Goal: Information Seeking & Learning: Compare options

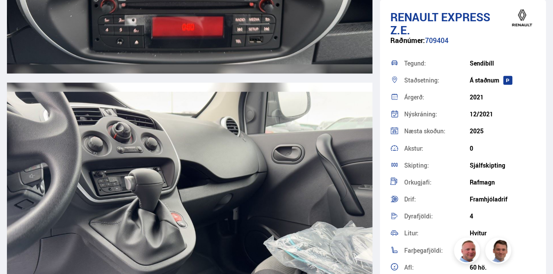
scroll to position [4373, 0]
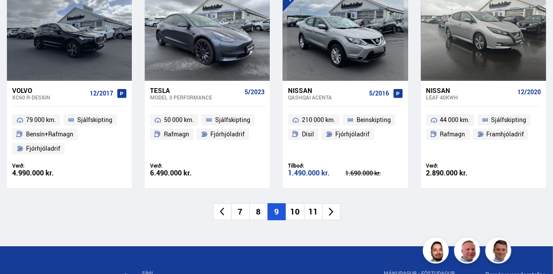
scroll to position [1280, 0]
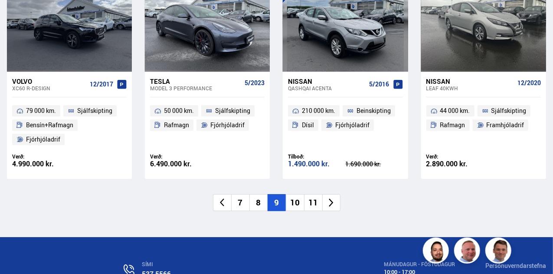
click at [331, 202] on icon at bounding box center [331, 202] width 10 height 10
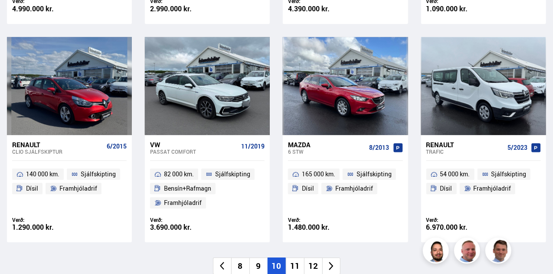
scroll to position [1224, 0]
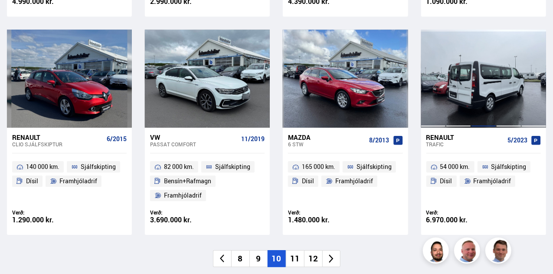
click at [492, 72] on div at bounding box center [483, 79] width 25 height 98
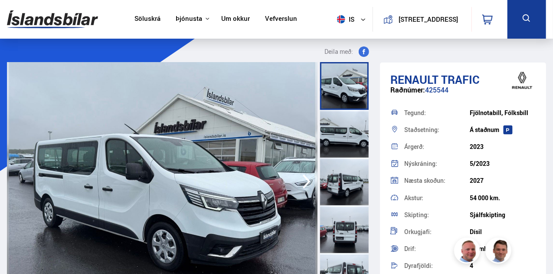
click at [340, 135] on div at bounding box center [344, 134] width 49 height 48
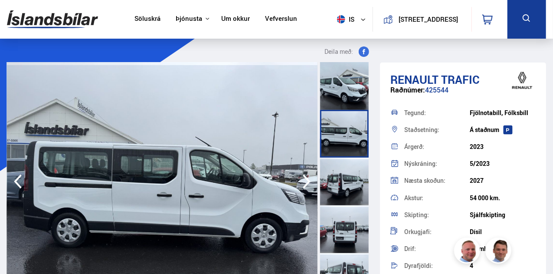
click at [336, 175] on div at bounding box center [344, 181] width 49 height 48
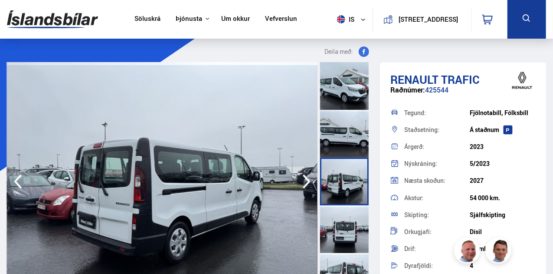
click at [306, 181] on icon "button" at bounding box center [306, 181] width 17 height 21
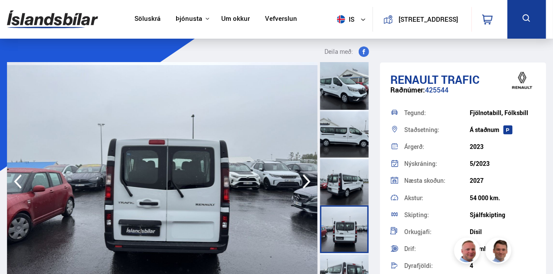
click at [306, 181] on icon "button" at bounding box center [306, 181] width 17 height 21
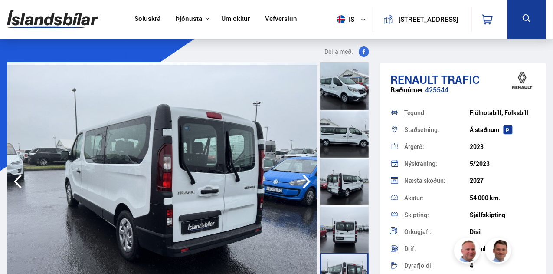
click at [306, 181] on icon "button" at bounding box center [306, 181] width 17 height 21
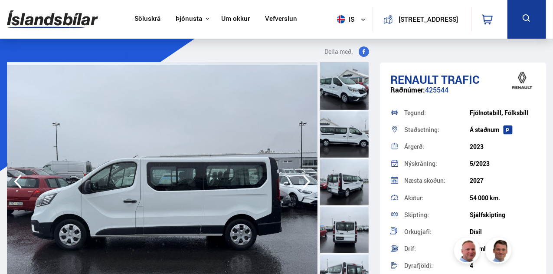
click at [306, 181] on icon "button" at bounding box center [306, 181] width 17 height 21
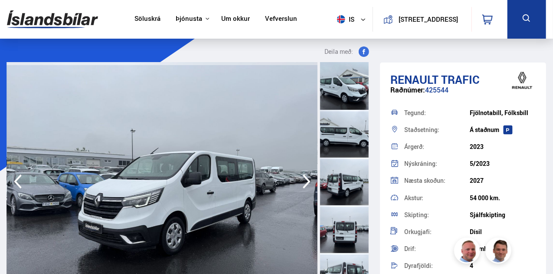
click at [306, 181] on icon "button" at bounding box center [306, 181] width 17 height 21
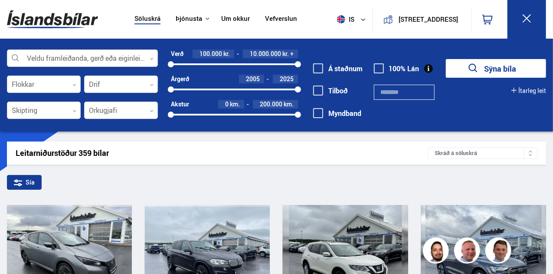
scroll to position [1317, 0]
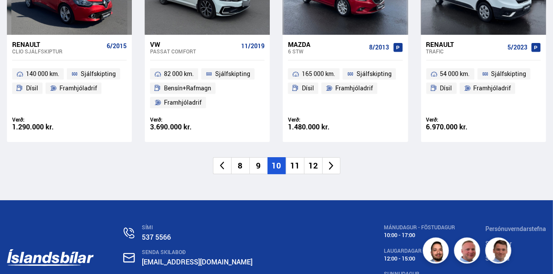
click at [296, 157] on li "11" at bounding box center [295, 165] width 18 height 17
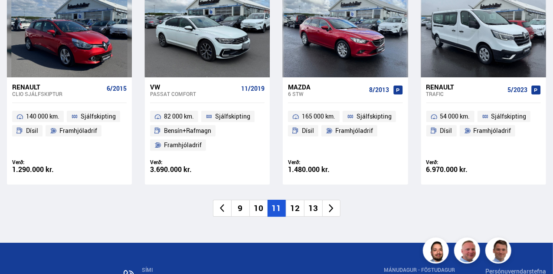
scroll to position [1012, 0]
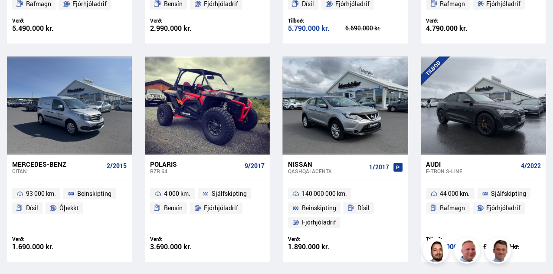
scroll to position [1219, 0]
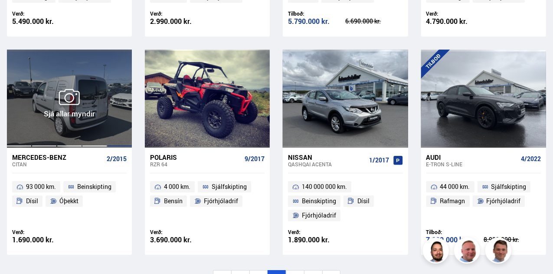
click at [108, 92] on div at bounding box center [119, 98] width 25 height 98
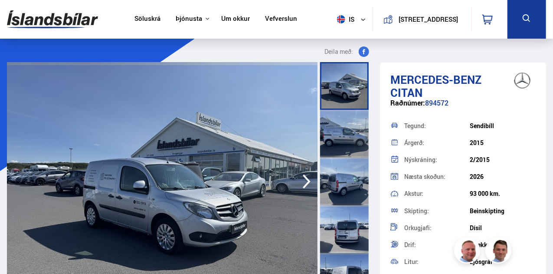
click at [118, 183] on img at bounding box center [162, 181] width 311 height 239
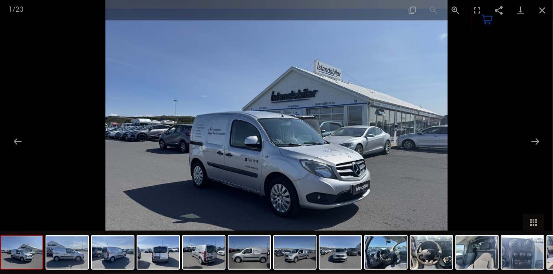
click at [219, 144] on img at bounding box center [276, 137] width 342 height 274
click at [259, 262] on img at bounding box center [250, 252] width 42 height 33
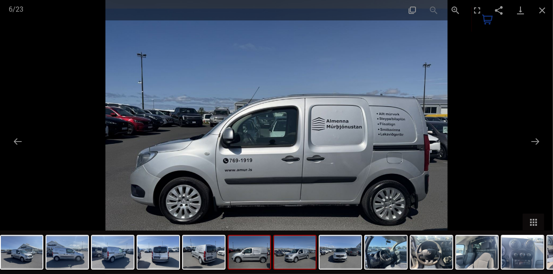
click at [288, 261] on img at bounding box center [295, 252] width 42 height 33
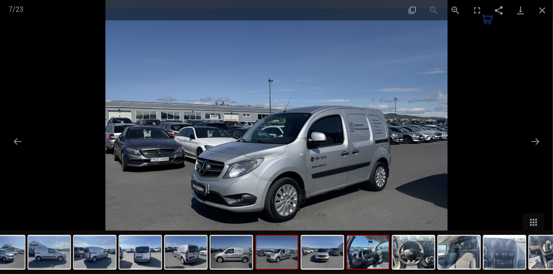
click at [359, 258] on img at bounding box center [368, 252] width 42 height 33
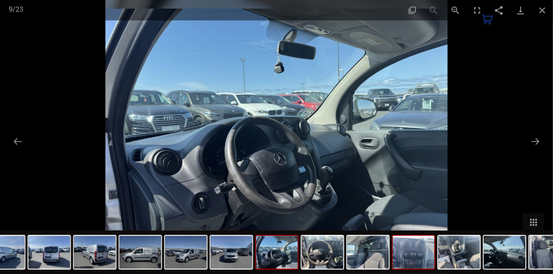
click at [403, 259] on img at bounding box center [414, 252] width 42 height 33
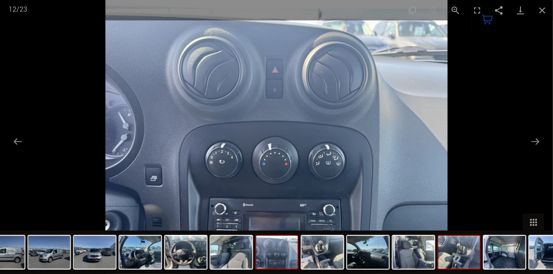
click at [443, 260] on img at bounding box center [460, 252] width 42 height 33
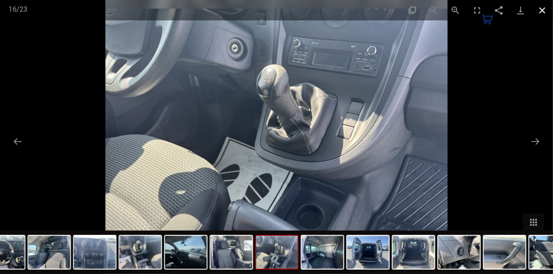
click at [542, 13] on button "Close gallery" at bounding box center [542, 10] width 22 height 20
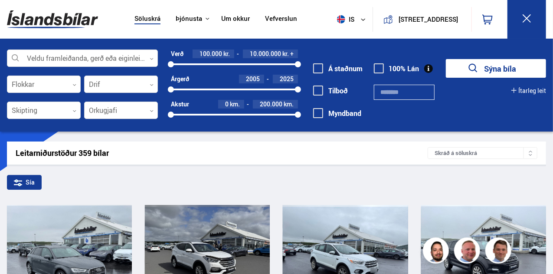
scroll to position [1312, 0]
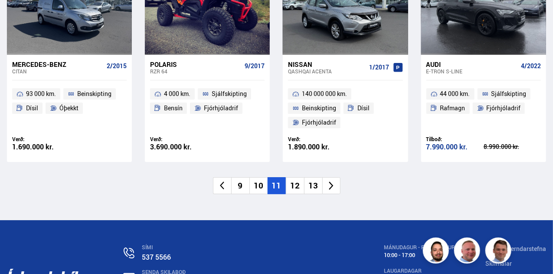
click at [296, 177] on li "12" at bounding box center [295, 185] width 18 height 17
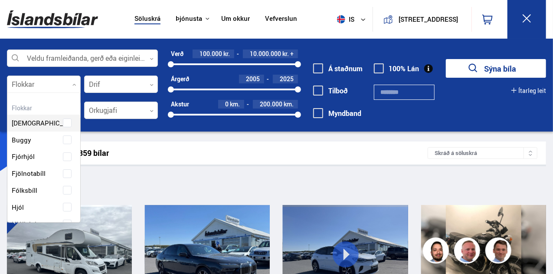
scroll to position [129, 71]
click at [76, 80] on div at bounding box center [44, 84] width 74 height 17
click at [78, 161] on div "Fjórhjól" at bounding box center [43, 156] width 73 height 17
drag, startPoint x: 80, startPoint y: 134, endPoint x: 82, endPoint y: 166, distance: 31.7
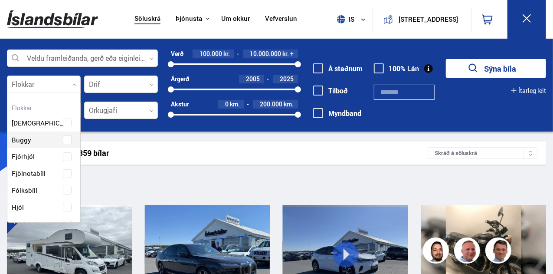
click at [74, 88] on div at bounding box center [44, 84] width 74 height 17
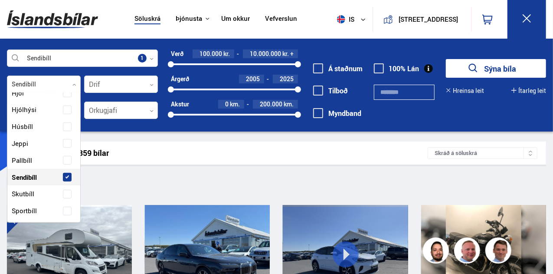
scroll to position [148, 0]
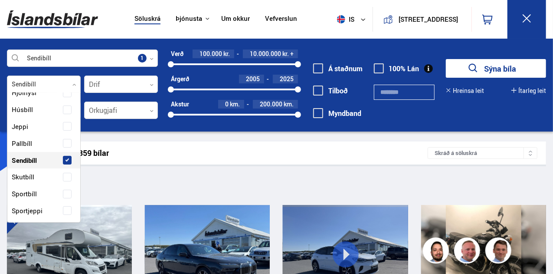
click at [67, 157] on span at bounding box center [67, 160] width 9 height 9
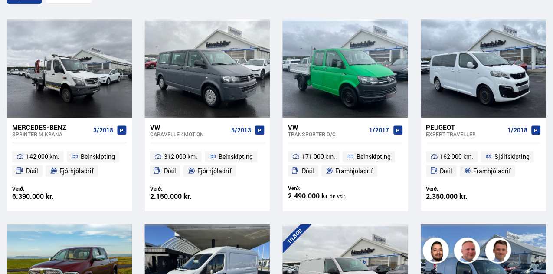
scroll to position [190, 0]
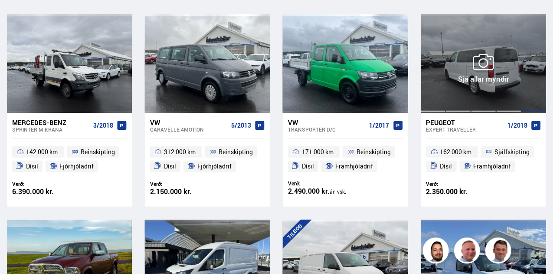
click at [526, 62] on div at bounding box center [533, 63] width 25 height 98
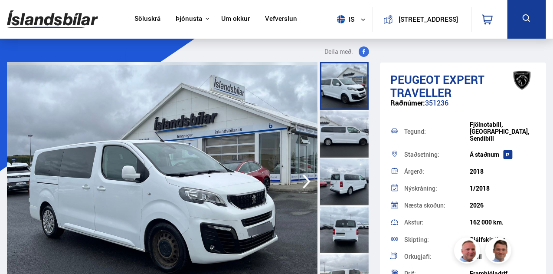
click at [305, 177] on icon "button" at bounding box center [307, 181] width 8 height 14
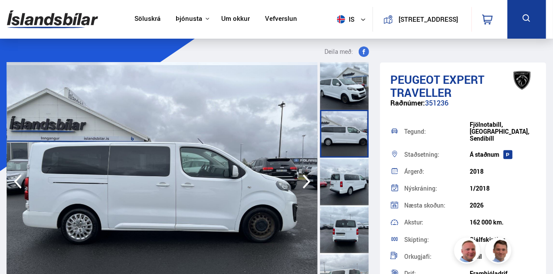
click at [305, 177] on icon "button" at bounding box center [307, 181] width 8 height 14
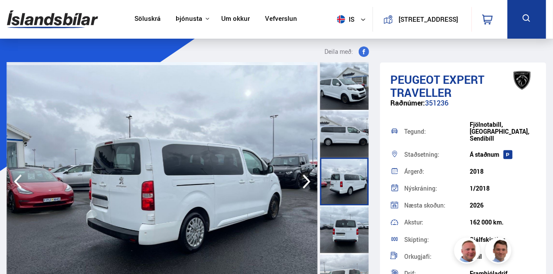
click at [305, 177] on icon "button" at bounding box center [307, 181] width 8 height 14
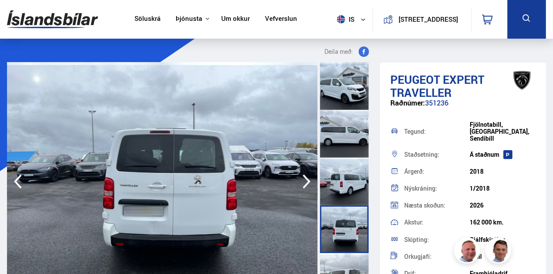
click at [305, 177] on icon "button" at bounding box center [307, 181] width 8 height 14
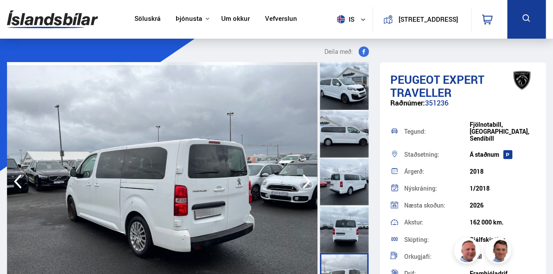
click at [305, 177] on icon "button" at bounding box center [307, 181] width 8 height 14
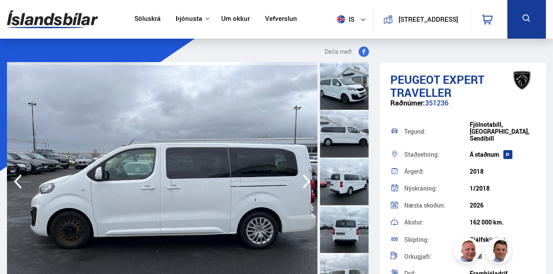
click at [305, 177] on icon "button" at bounding box center [307, 181] width 8 height 14
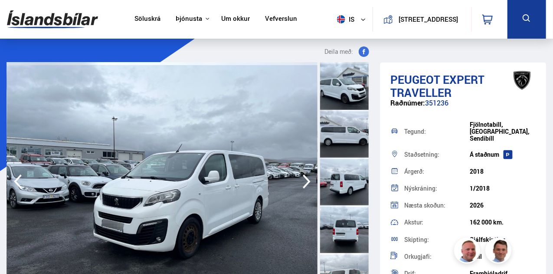
click at [305, 177] on icon "button" at bounding box center [307, 181] width 8 height 14
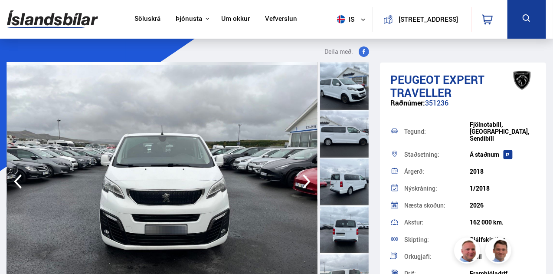
click at [305, 177] on icon "button" at bounding box center [307, 181] width 8 height 14
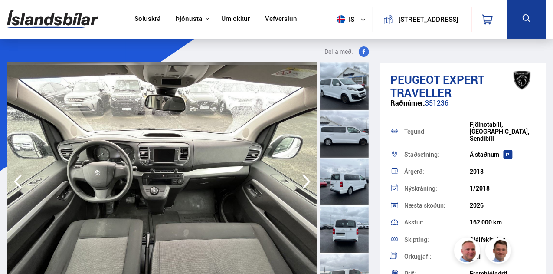
click at [305, 177] on icon "button" at bounding box center [307, 181] width 8 height 14
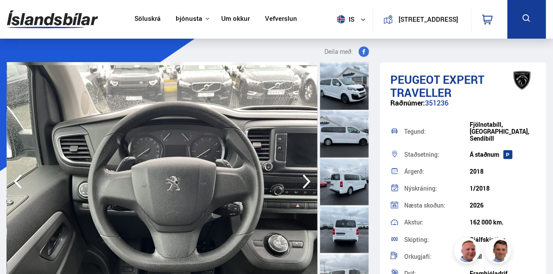
click at [305, 177] on icon "button" at bounding box center [307, 181] width 8 height 14
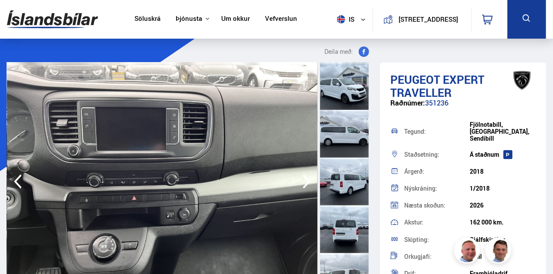
click at [305, 177] on icon "button" at bounding box center [307, 181] width 8 height 14
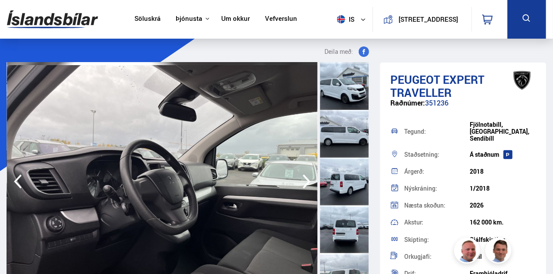
click at [305, 177] on icon "button" at bounding box center [307, 181] width 8 height 14
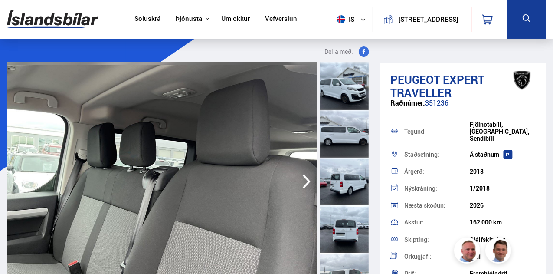
click at [305, 177] on icon "button" at bounding box center [307, 181] width 8 height 14
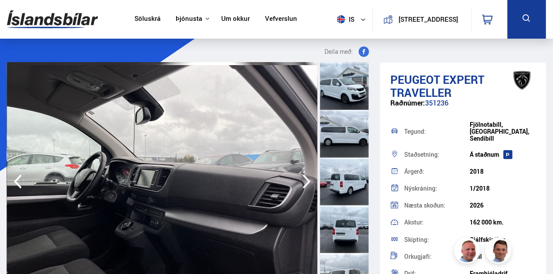
click at [305, 177] on icon "button" at bounding box center [307, 181] width 8 height 14
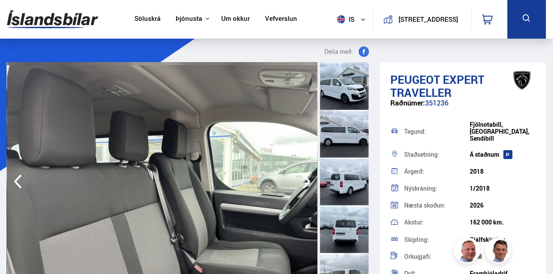
click at [305, 177] on icon "button" at bounding box center [307, 181] width 8 height 14
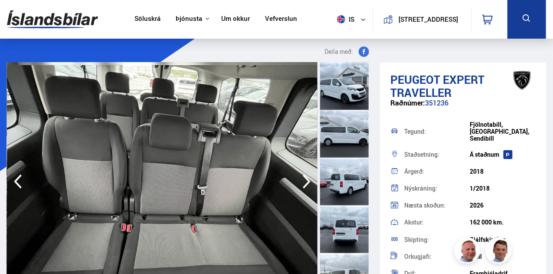
click at [305, 177] on icon "button" at bounding box center [307, 181] width 8 height 14
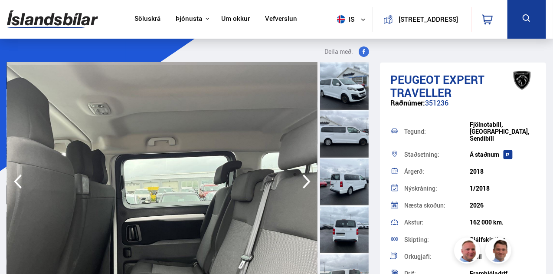
click at [305, 177] on icon "button" at bounding box center [307, 181] width 8 height 14
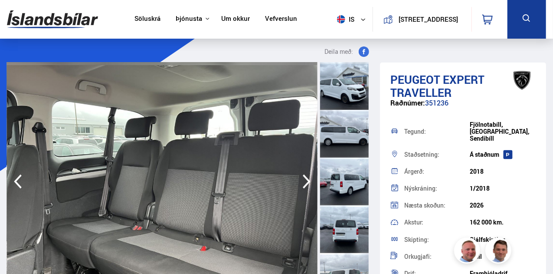
click at [305, 177] on icon "button" at bounding box center [307, 181] width 8 height 14
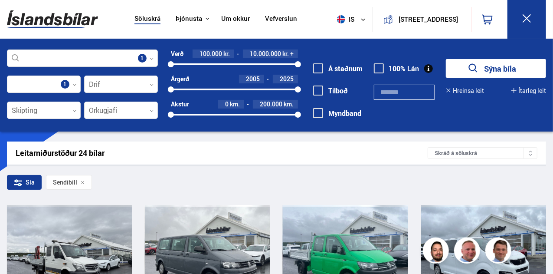
scroll to position [284, 0]
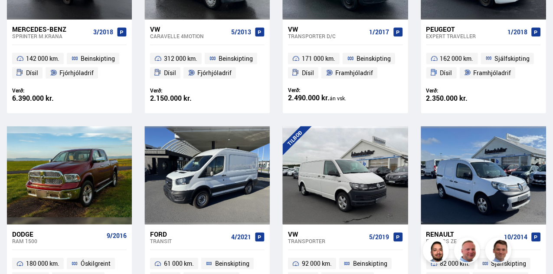
drag, startPoint x: 553, startPoint y: 87, endPoint x: 553, endPoint y: 69, distance: 17.4
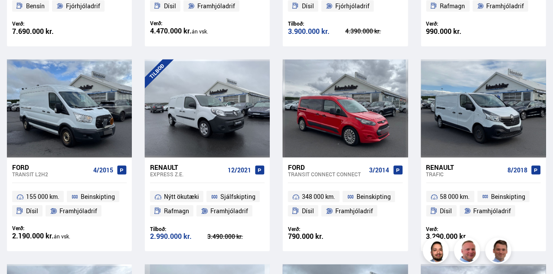
scroll to position [557, 0]
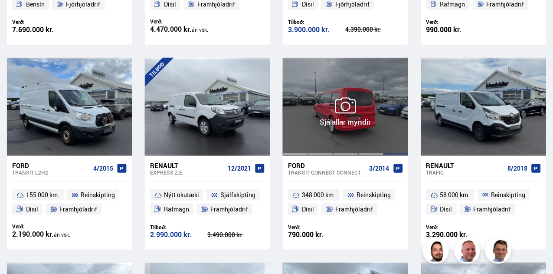
click at [387, 131] on div at bounding box center [396, 107] width 25 height 98
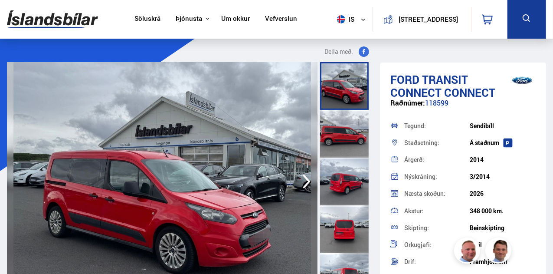
click at [302, 180] on icon "button" at bounding box center [306, 181] width 17 height 21
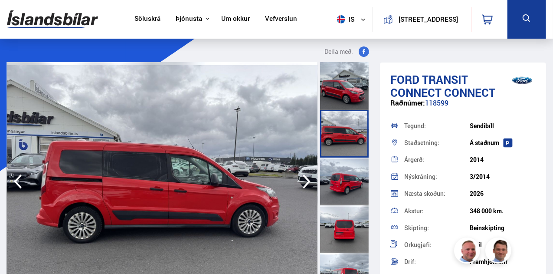
click at [302, 180] on icon "button" at bounding box center [306, 181] width 17 height 21
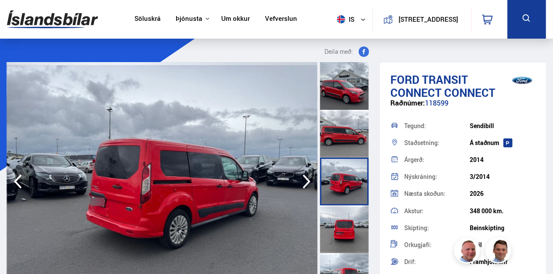
click at [302, 180] on icon "button" at bounding box center [306, 181] width 17 height 21
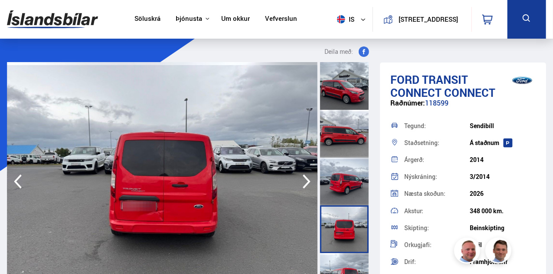
click at [302, 180] on icon "button" at bounding box center [306, 181] width 17 height 21
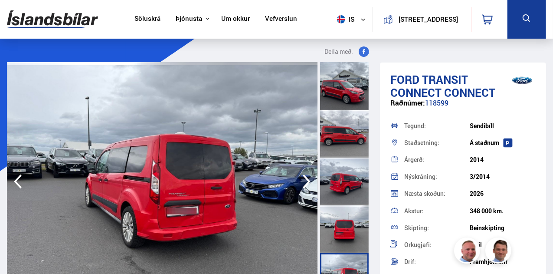
click at [302, 180] on icon "button" at bounding box center [306, 181] width 17 height 21
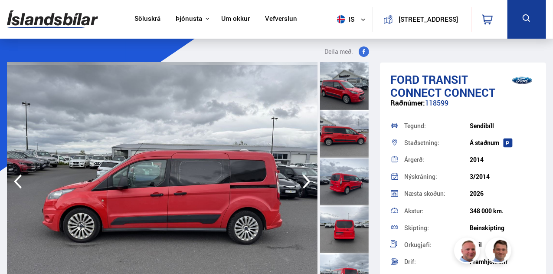
click at [302, 180] on icon "button" at bounding box center [306, 181] width 17 height 21
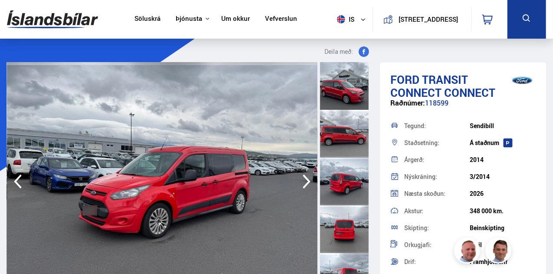
click at [302, 180] on icon "button" at bounding box center [306, 181] width 17 height 21
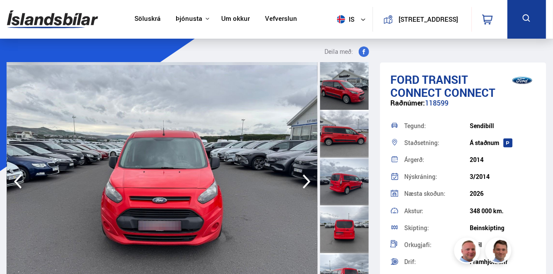
click at [302, 180] on icon "button" at bounding box center [306, 181] width 17 height 21
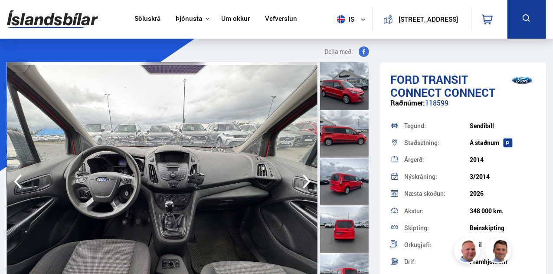
click at [302, 180] on icon "button" at bounding box center [306, 181] width 17 height 21
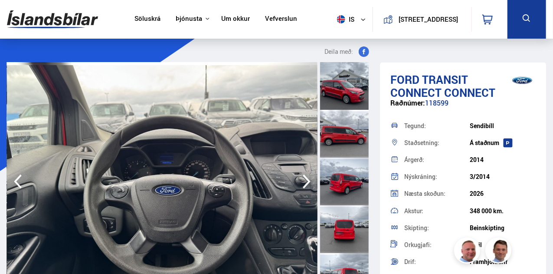
click at [302, 180] on icon "button" at bounding box center [306, 181] width 17 height 21
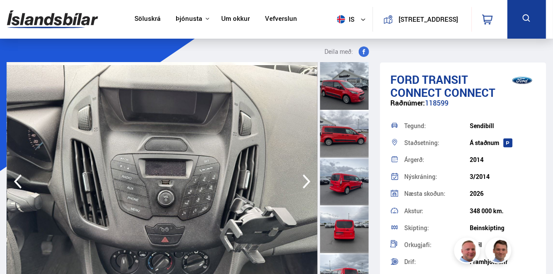
click at [302, 180] on icon "button" at bounding box center [306, 181] width 17 height 21
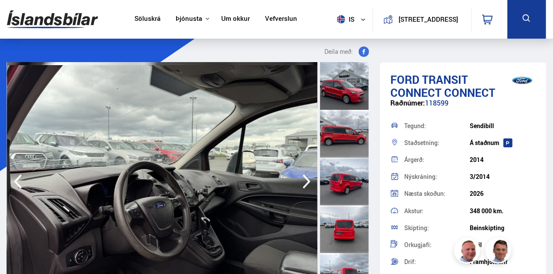
click at [302, 180] on icon "button" at bounding box center [306, 181] width 17 height 21
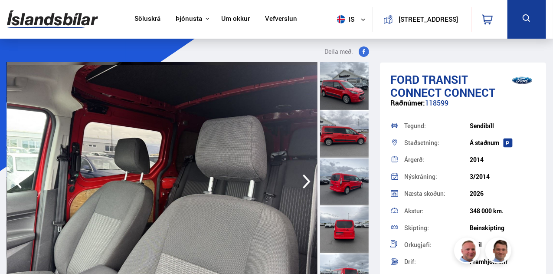
click at [302, 180] on icon "button" at bounding box center [306, 181] width 17 height 21
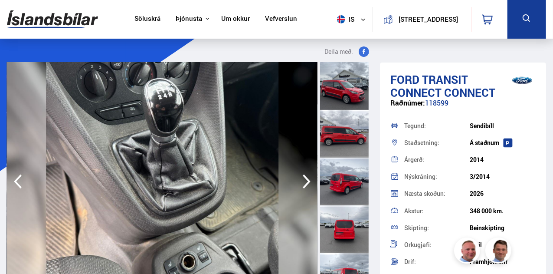
click at [302, 180] on icon "button" at bounding box center [306, 181] width 17 height 21
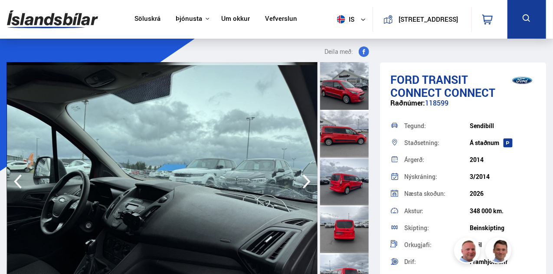
click at [302, 180] on icon "button" at bounding box center [306, 181] width 17 height 21
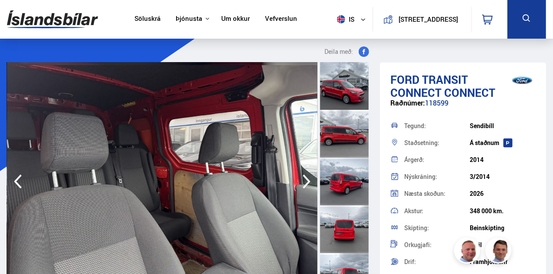
click at [302, 180] on icon "button" at bounding box center [306, 181] width 17 height 21
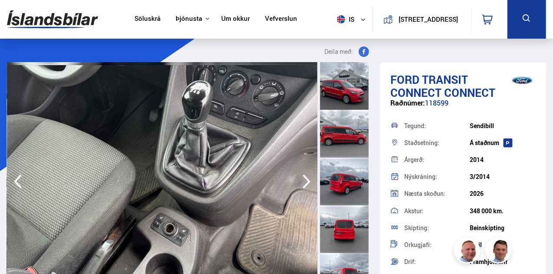
click at [302, 180] on icon "button" at bounding box center [306, 181] width 17 height 21
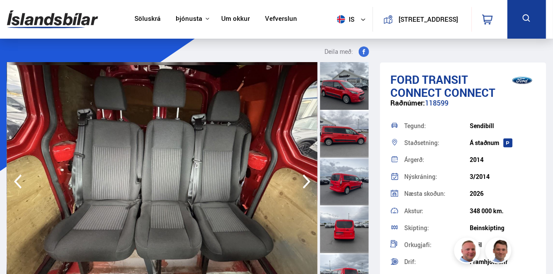
click at [302, 180] on icon "button" at bounding box center [306, 181] width 17 height 21
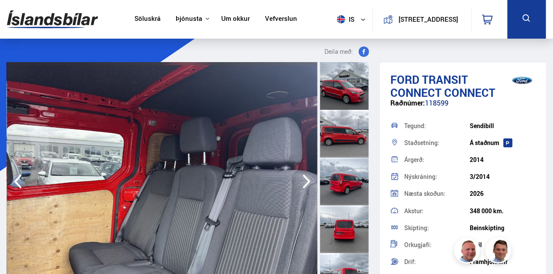
click at [302, 180] on icon "button" at bounding box center [306, 181] width 17 height 21
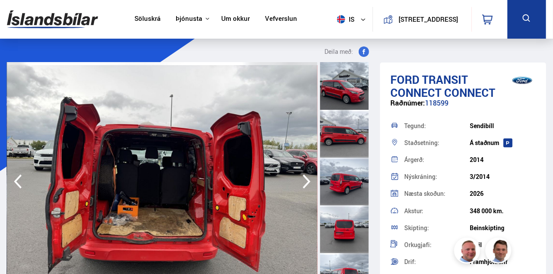
click at [302, 180] on icon "button" at bounding box center [306, 181] width 17 height 21
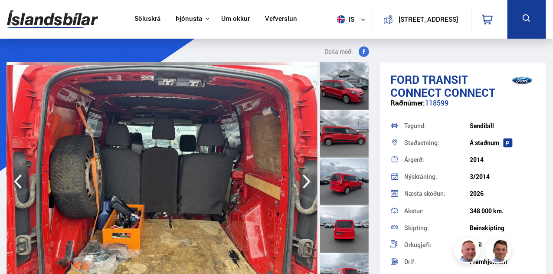
click at [302, 180] on icon "button" at bounding box center [306, 181] width 17 height 21
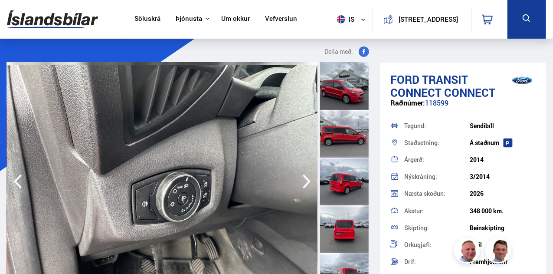
click at [302, 180] on icon "button" at bounding box center [306, 181] width 17 height 21
